Goal: Task Accomplishment & Management: Complete application form

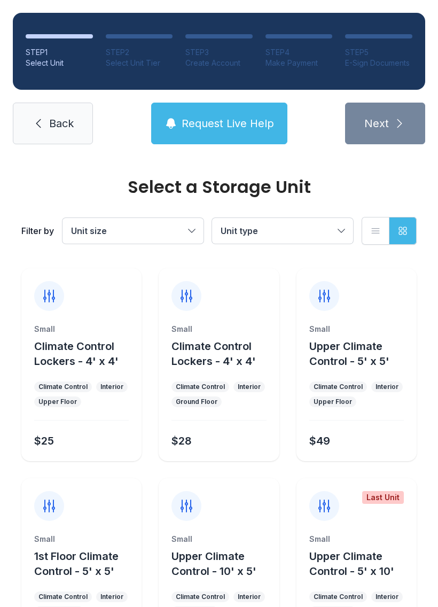
click at [336, 228] on button "Unit type" at bounding box center [282, 231] width 141 height 26
click at [259, 124] on span "Request Live Help" at bounding box center [228, 123] width 92 height 15
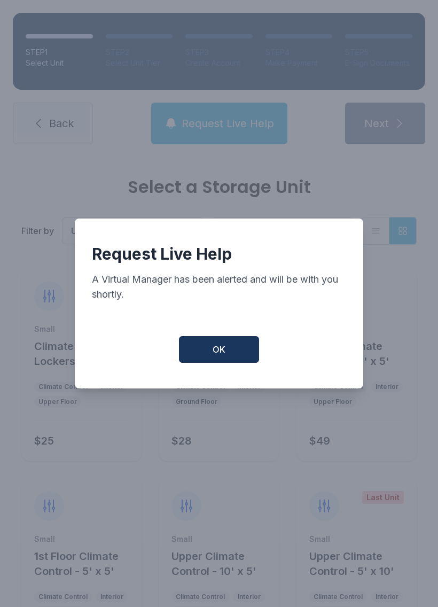
click at [233, 346] on button "OK" at bounding box center [219, 349] width 80 height 27
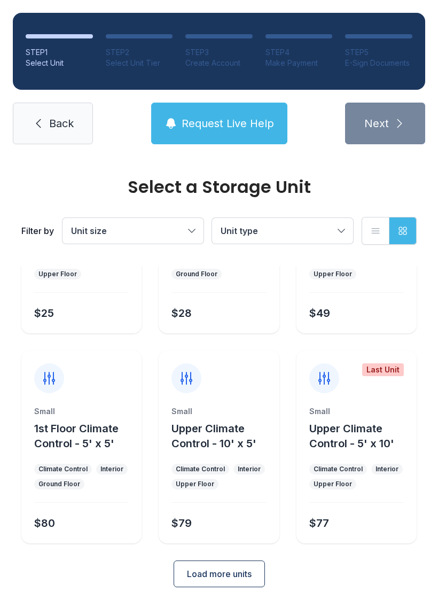
scroll to position [127, 0]
click at [52, 141] on link "Back" at bounding box center [53, 124] width 80 height 42
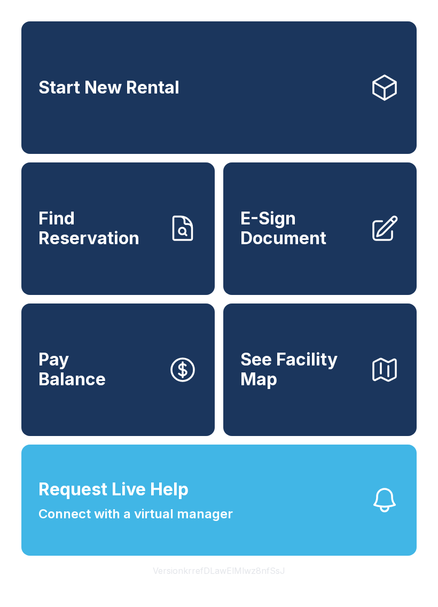
click at [340, 261] on link "E-Sign Document" at bounding box center [319, 228] width 193 height 133
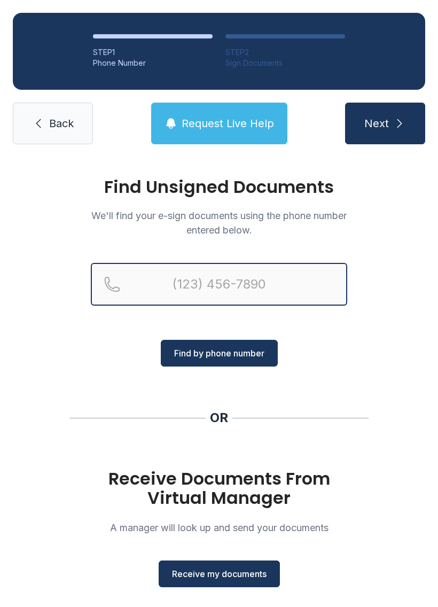
click at [185, 276] on input "Reservation phone number" at bounding box center [219, 284] width 256 height 43
type input "[PHONE_NUMBER]"
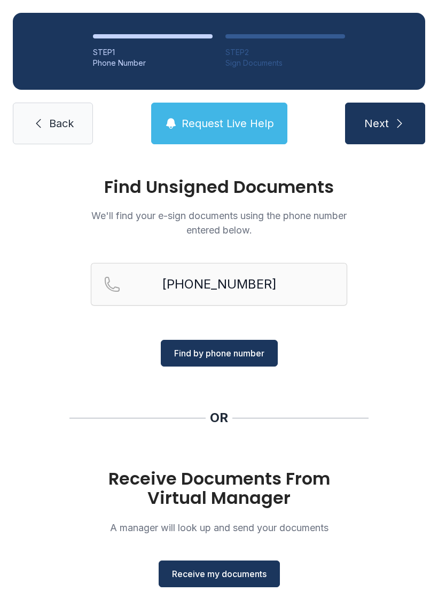
click at [239, 356] on span "Find by phone number" at bounding box center [219, 353] width 90 height 13
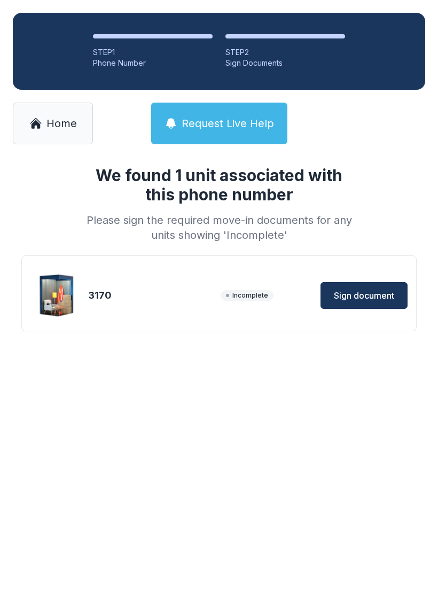
click at [380, 297] on span "Sign document" at bounding box center [364, 295] width 60 height 13
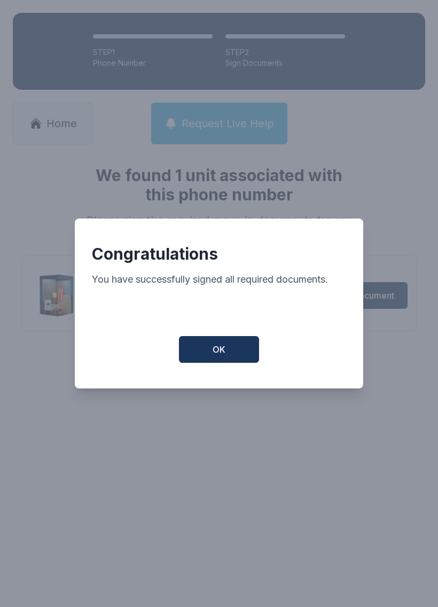
click at [217, 361] on button "OK" at bounding box center [219, 349] width 80 height 27
